Goal: Task Accomplishment & Management: Complete application form

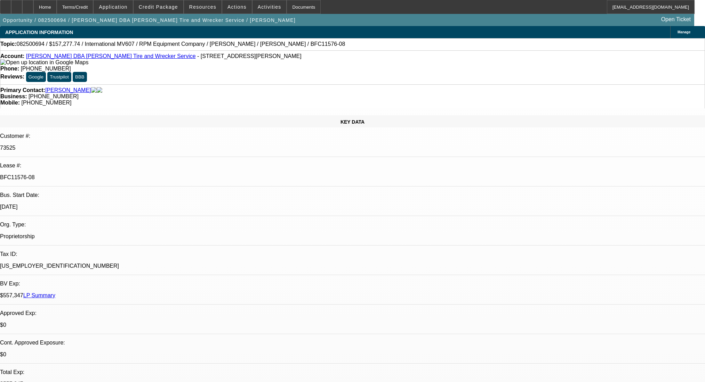
select select "0"
select select "2"
select select "0"
select select "6"
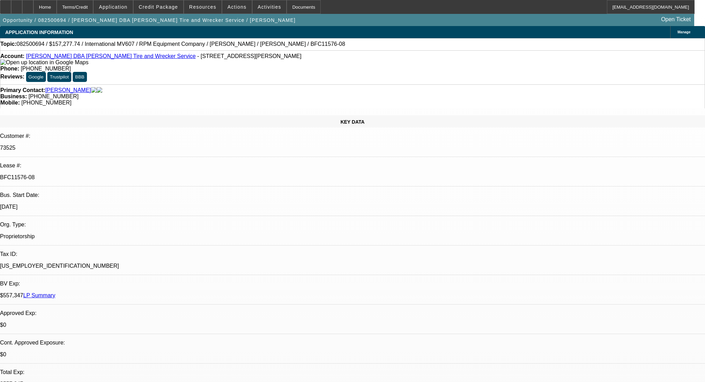
select select "0"
select select "2"
select select "0.1"
select select "4"
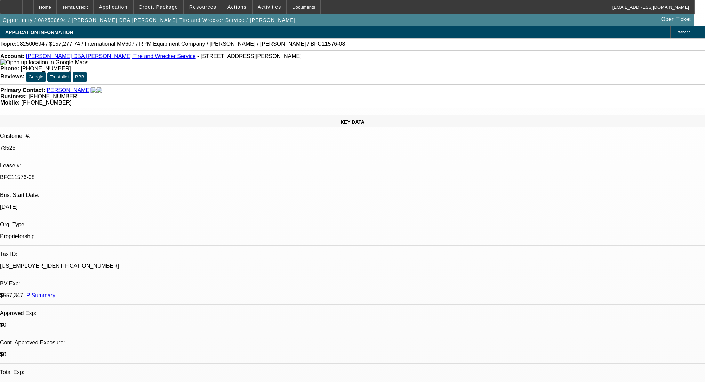
select select "0"
select select "2"
select select "0.1"
select select "4"
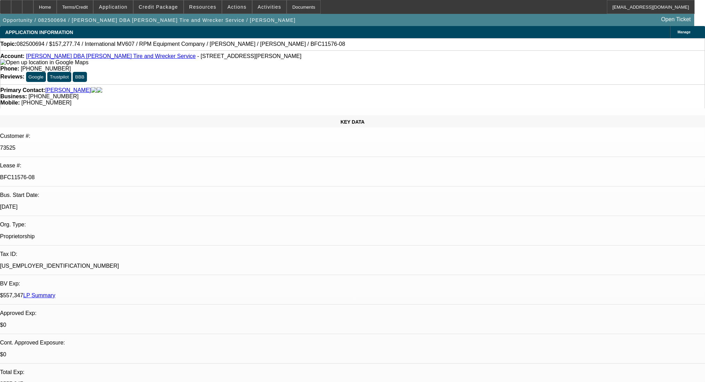
select select "0"
select select "2"
select select "0.1"
select select "4"
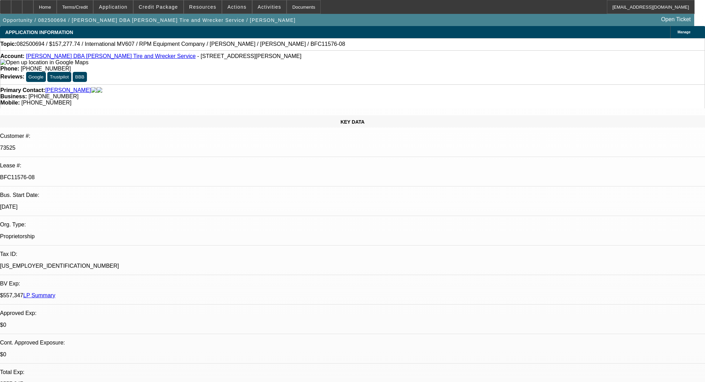
scroll to position [1140, 0]
